Goal: Transaction & Acquisition: Purchase product/service

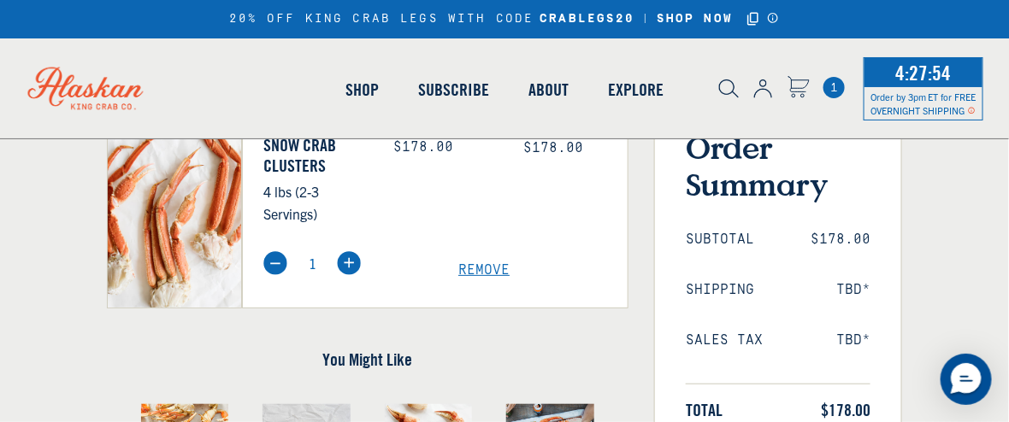
scroll to position [198, 0]
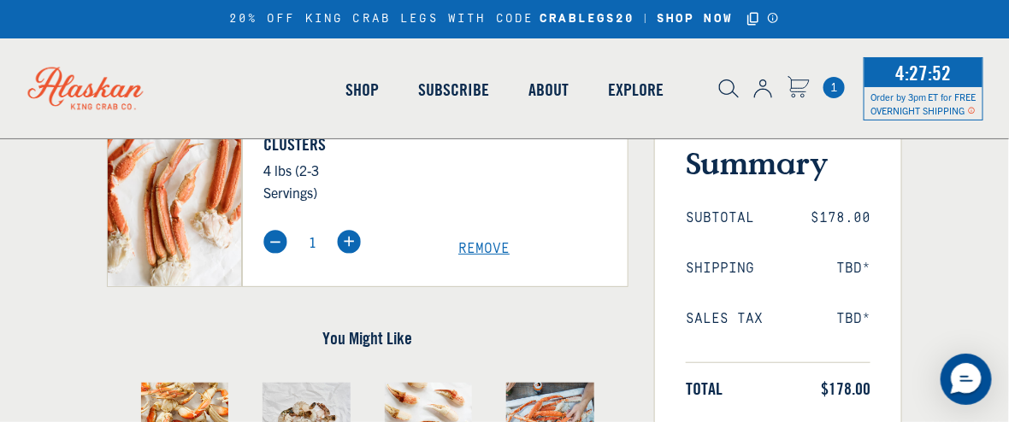
click at [497, 251] on span "Remove" at bounding box center [542, 249] width 169 height 16
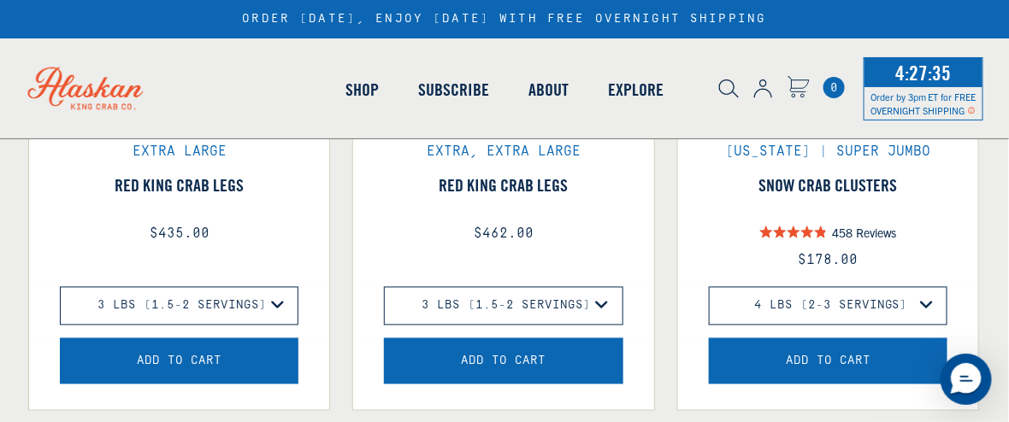
scroll to position [799, 0]
